Goal: Task Accomplishment & Management: Manage account settings

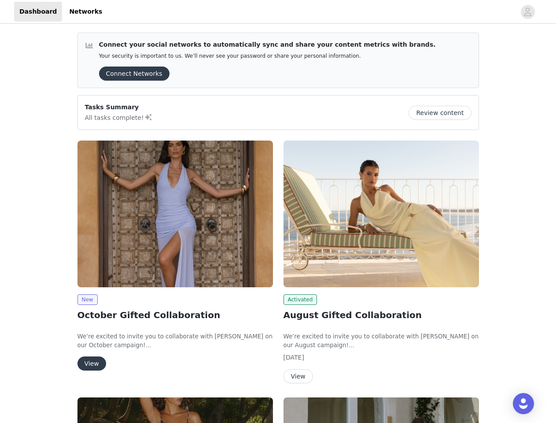
click at [278, 211] on div "Activated August Gifted Collaboration We’re excited to invite you to collaborat…" at bounding box center [381, 263] width 206 height 257
click at [278, 12] on div at bounding box center [311, 12] width 408 height 20
click at [528, 12] on icon "avatar" at bounding box center [528, 12] width 8 height 14
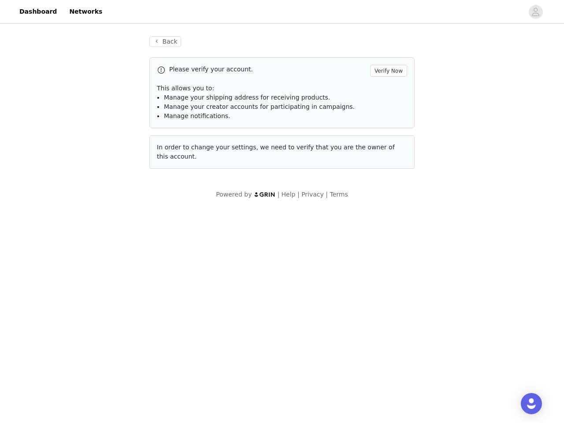
click at [131, 74] on div "Back Please verify your account. Verify Now This allows you to: Manage your shi…" at bounding box center [282, 118] width 564 height 184
click at [443, 113] on div "Back Please verify your account. Verify Now This allows you to: Manage your shi…" at bounding box center [282, 118] width 564 height 184
click at [175, 214] on body "Dashboard Networks Back Please verify your account. Verify Now This allows you …" at bounding box center [282, 211] width 564 height 423
click at [87, 299] on body "Dashboard Networks Back Please verify your account. Verify Now This allows you …" at bounding box center [282, 211] width 564 height 423
click at [91, 363] on body "Dashboard Networks Back Please verify your account. Verify Now This allows you …" at bounding box center [282, 211] width 564 height 423
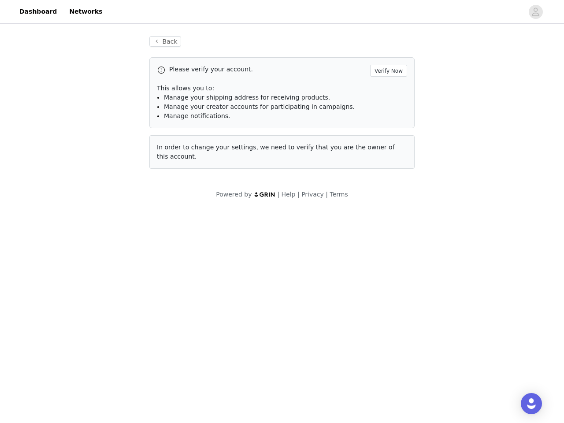
click at [381, 214] on body "Dashboard Networks Back Please verify your account. Verify Now This allows you …" at bounding box center [282, 211] width 564 height 423
click at [299, 299] on body "Dashboard Networks Back Please verify your account. Verify Now This allows you …" at bounding box center [282, 211] width 564 height 423
